Goal: Transaction & Acquisition: Purchase product/service

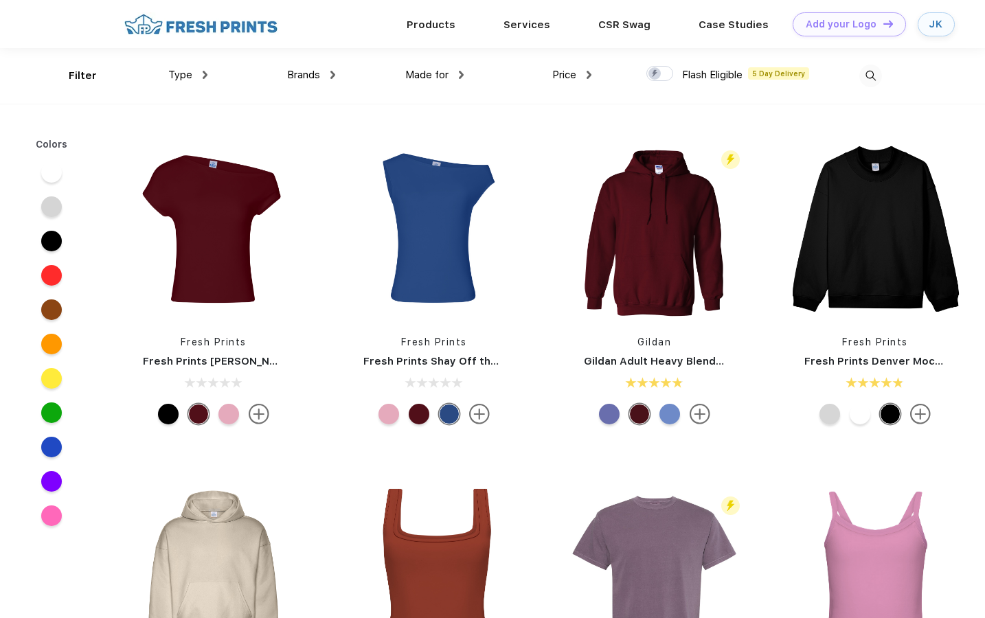
scroll to position [1, 0]
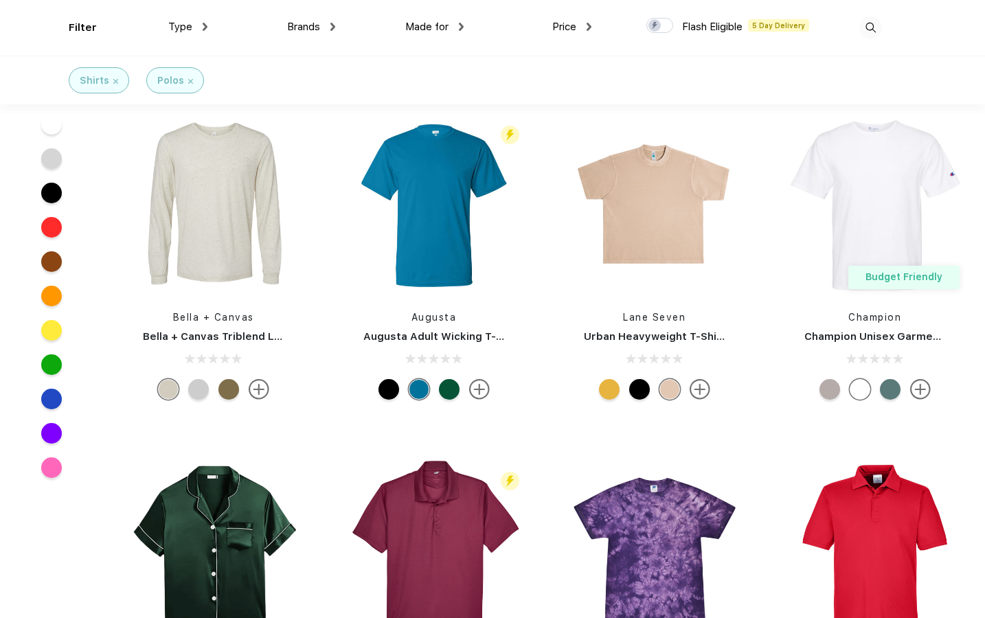
scroll to position [4122, 0]
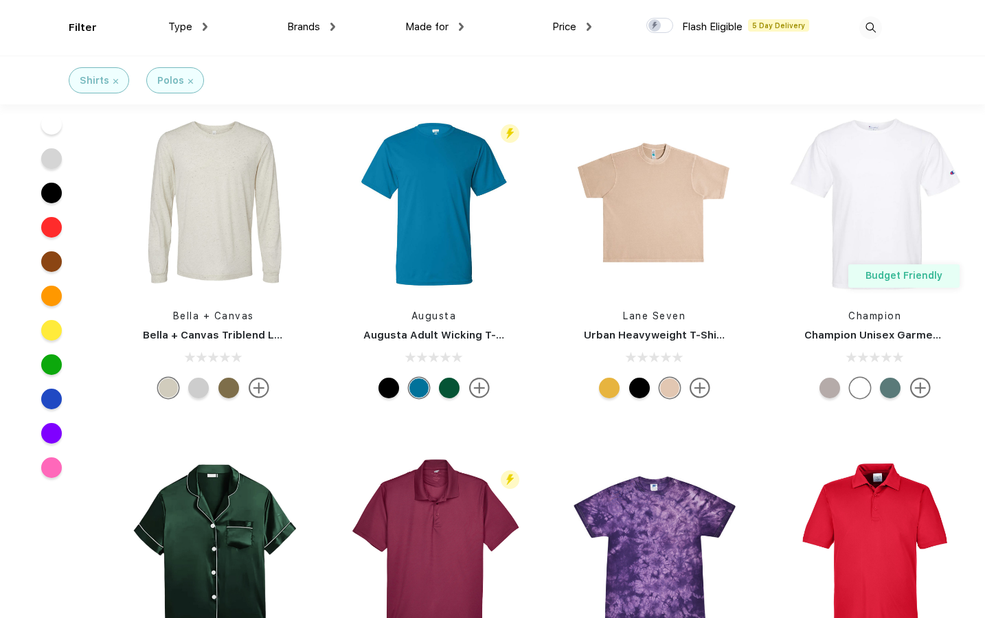
click at [913, 329] on link "Champion Unisex Garment-Dyed T-Shirt" at bounding box center [909, 335] width 211 height 12
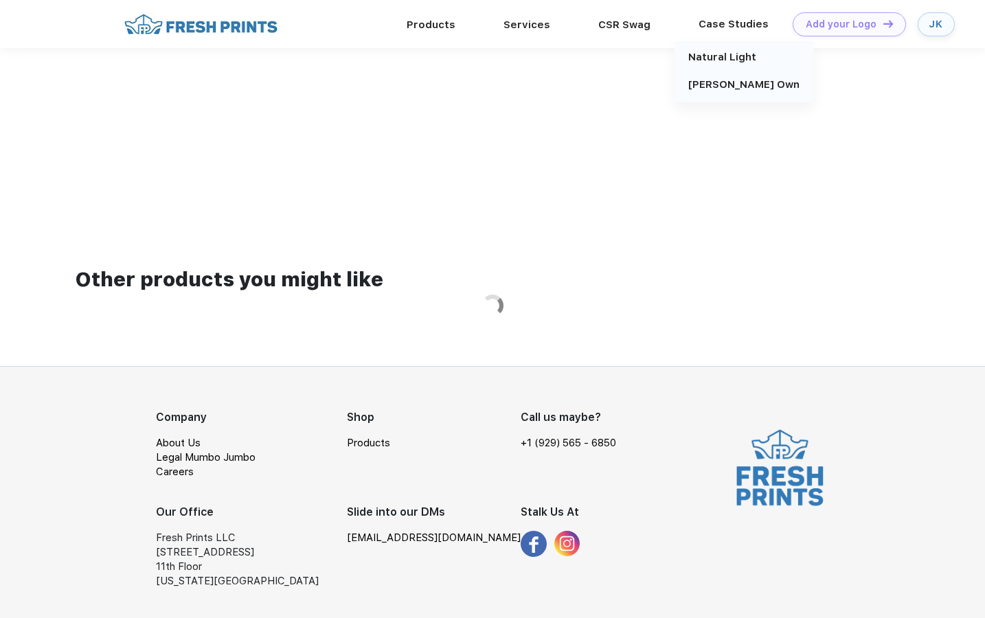
scroll to position [818, 0]
